Goal: Communication & Community: Answer question/provide support

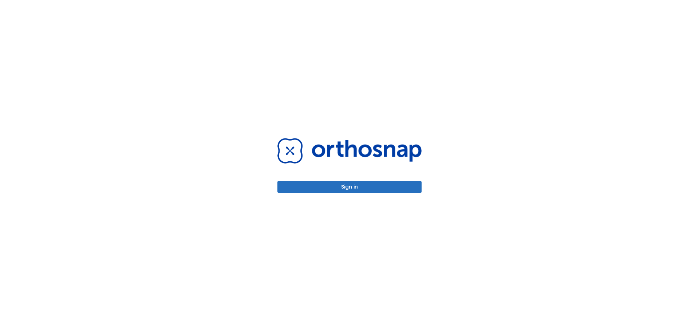
click at [279, 183] on button "Sign in" at bounding box center [349, 187] width 144 height 12
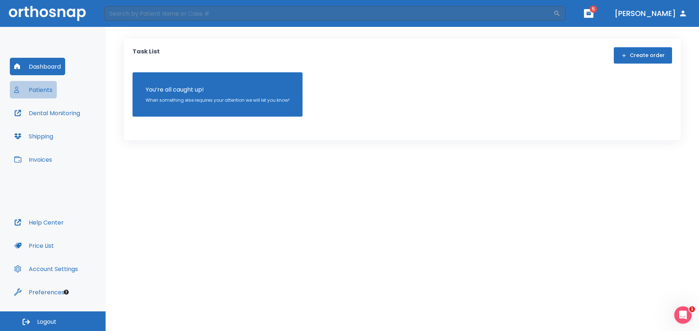
click at [43, 89] on button "Patients" at bounding box center [33, 89] width 47 height 17
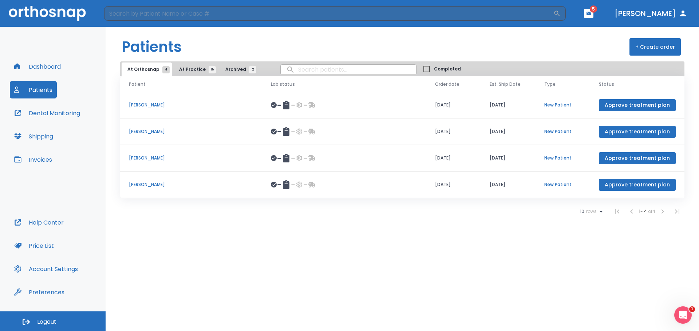
click at [186, 68] on span "At Practice 15" at bounding box center [195, 69] width 33 height 7
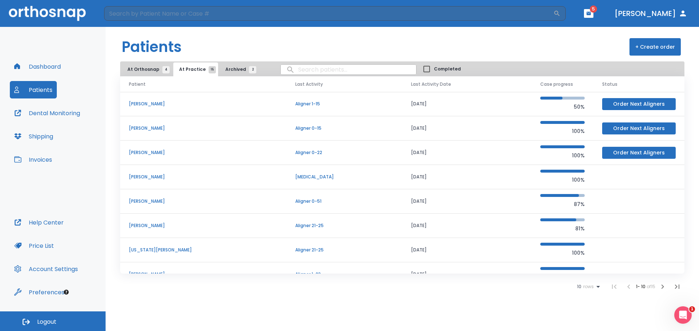
click at [150, 251] on p "[US_STATE][PERSON_NAME]" at bounding box center [203, 250] width 149 height 7
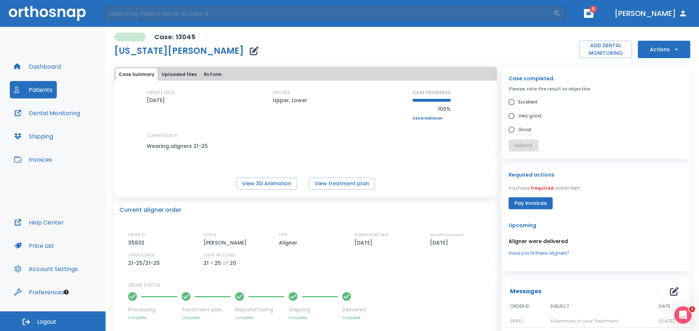
click at [187, 74] on button "Uploaded files" at bounding box center [179, 74] width 41 height 12
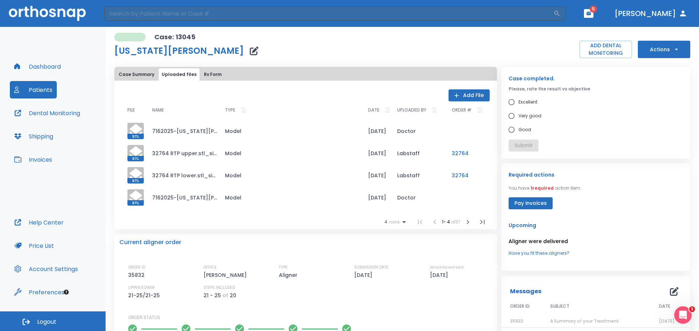
click at [464, 91] on button "Add File" at bounding box center [468, 96] width 41 height 12
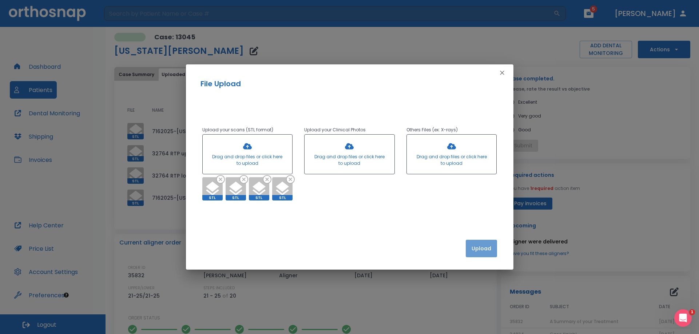
click at [488, 248] on button "Upload" at bounding box center [481, 248] width 31 height 17
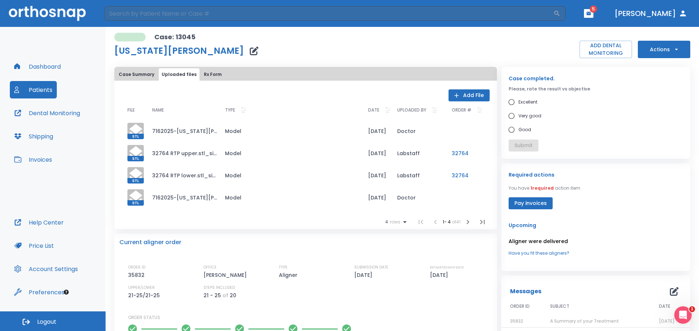
click at [539, 204] on button "Pay invoices" at bounding box center [530, 204] width 44 height 12
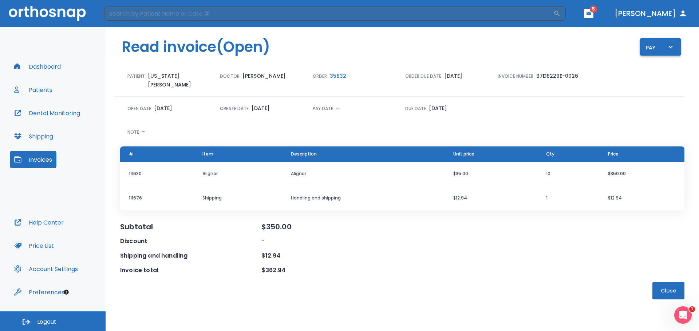
click at [673, 47] on icon "button" at bounding box center [670, 47] width 9 height 9
click at [668, 71] on p "Pay online by CC" at bounding box center [663, 67] width 37 height 7
click at [672, 282] on button "Close" at bounding box center [668, 290] width 32 height 17
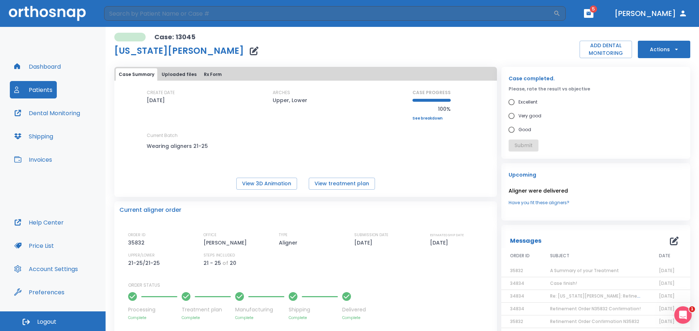
click at [670, 242] on icon "button" at bounding box center [674, 241] width 9 height 9
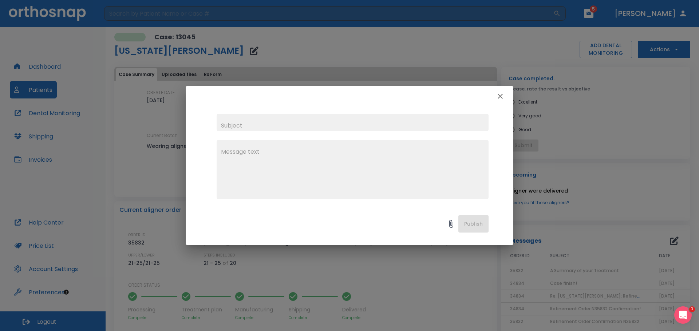
click at [346, 126] on input "text" at bounding box center [353, 122] width 272 height 17
type input "Additional Aligner Request"
click at [244, 156] on textarea at bounding box center [352, 173] width 263 height 50
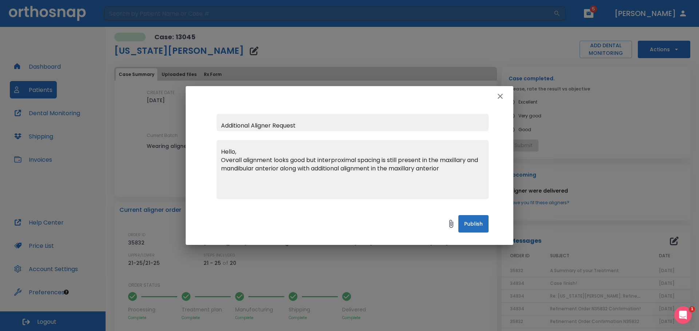
click at [373, 171] on textarea "Hello, Overall alignment looks good but interproximal spacing is still present …" at bounding box center [352, 173] width 263 height 50
click at [471, 170] on textarea "Hello, Overall alignment looks good but interproximal spacing is still present …" at bounding box center [352, 173] width 263 height 50
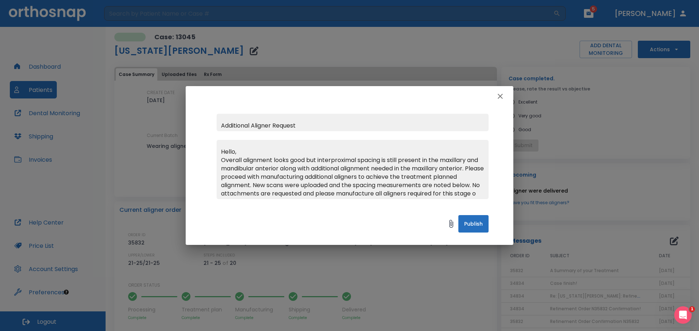
scroll to position [8, 0]
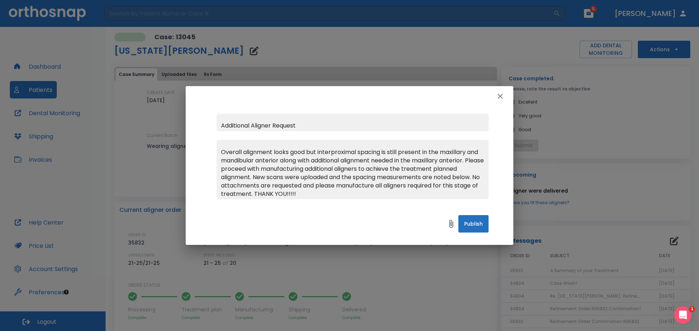
drag, startPoint x: 247, startPoint y: 167, endPoint x: 261, endPoint y: 173, distance: 14.3
click at [247, 167] on textarea "Hello, Overall alignment looks good but interproximal spacing is still present …" at bounding box center [352, 173] width 263 height 50
click at [386, 187] on textarea "Hello, Overall alignment looks good but interproximal spacing is still present …" at bounding box center [352, 173] width 263 height 50
drag, startPoint x: 323, startPoint y: 195, endPoint x: 349, endPoint y: 185, distance: 28.5
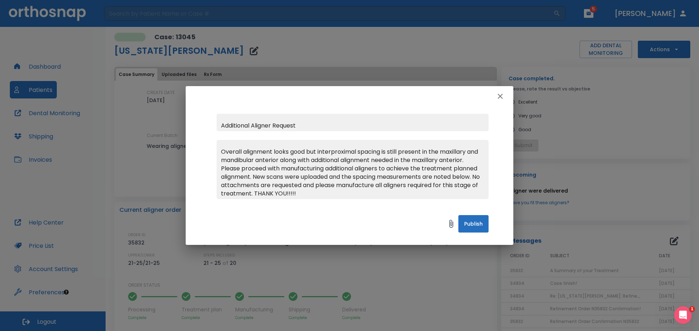
click at [349, 185] on textarea "Hello, Overall alignment looks good but interproximal spacing is still present …" at bounding box center [352, 173] width 263 height 50
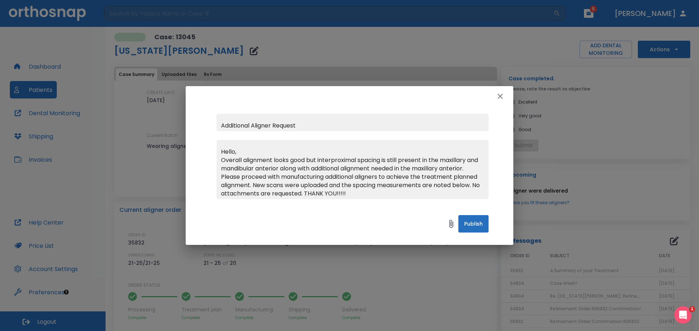
scroll to position [8, 0]
click at [431, 194] on textarea "Hello, Overall alignment looks good but interproximal spacing is still present …" at bounding box center [352, 173] width 263 height 50
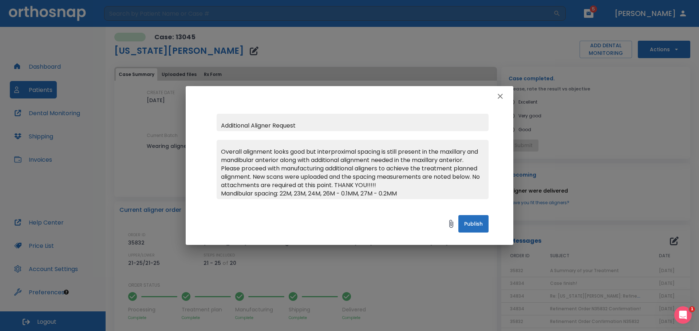
scroll to position [25, 0]
type textarea "Hello, Overall alignment looks good but interproximal spacing is still present …"
click at [221, 126] on input "Additional Aligner Request" at bounding box center [353, 122] width 272 height 17
type input "Final Additional Aligner Request"
click at [472, 229] on button "Publish" at bounding box center [473, 223] width 30 height 17
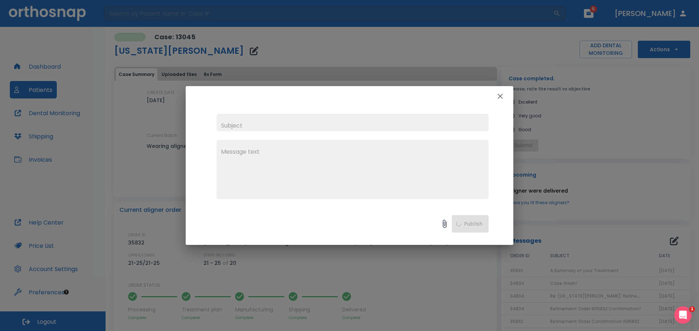
scroll to position [0, 0]
